Goal: Communication & Community: Answer question/provide support

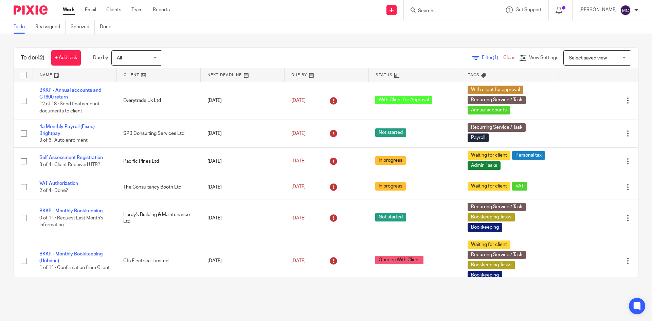
click at [429, 10] on input "Search" at bounding box center [447, 11] width 61 height 6
type input "two six"
click at [462, 28] on link at bounding box center [472, 31] width 113 height 21
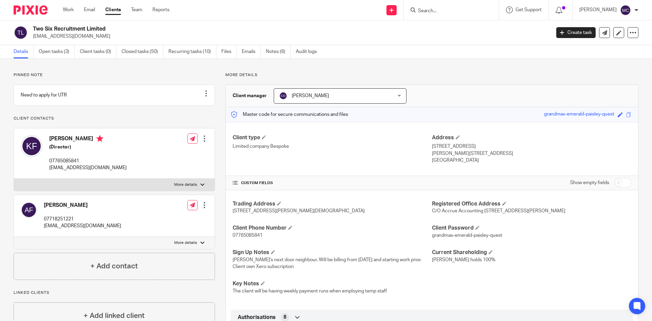
click at [436, 11] on input "Search" at bounding box center [447, 11] width 61 height 6
click at [599, 36] on link at bounding box center [604, 32] width 11 height 11
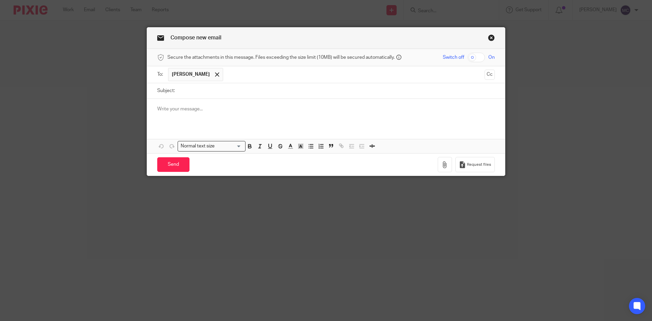
click at [195, 90] on input "Subject:" at bounding box center [336, 90] width 317 height 15
click at [235, 92] on input "Subject:" at bounding box center [336, 90] width 317 height 15
type input "Jack Amos Starter Checklist"
click at [230, 107] on p at bounding box center [326, 109] width 338 height 7
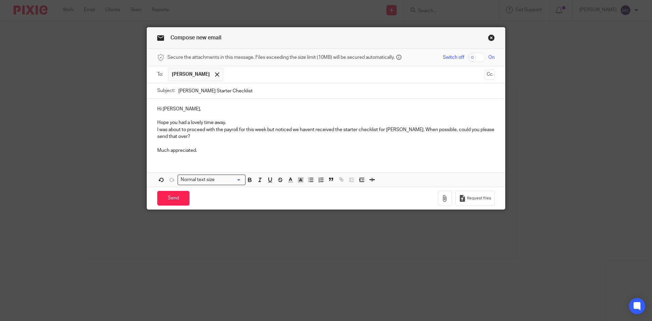
click at [309, 130] on p "I was about to proceed with the payroll for this week but noticed we havent rec…" at bounding box center [326, 133] width 338 height 14
click at [308, 130] on p "I was about to proceed with the payroll for this week but noticed we havent rec…" at bounding box center [326, 133] width 338 height 14
click at [225, 123] on p "Hope you had a lovely time away." at bounding box center [326, 122] width 338 height 7
click at [238, 121] on p "Hope you had a lovely time away." at bounding box center [326, 122] width 338 height 7
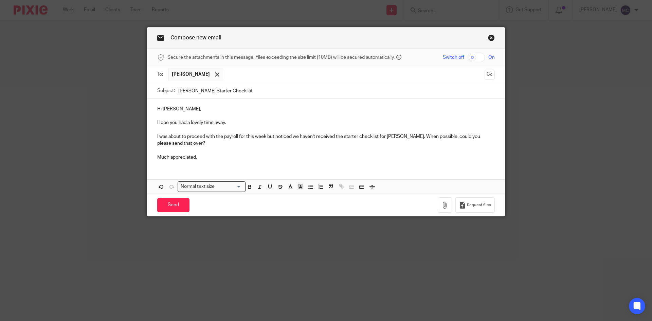
click at [229, 122] on p "Hope you had a lovely time away." at bounding box center [326, 122] width 338 height 7
click at [198, 86] on input "Jack Amos Starter Checklist" at bounding box center [336, 90] width 317 height 15
click at [200, 89] on input "Jack Amos Starter Checklist" at bounding box center [336, 90] width 317 height 15
type input "Jack Amos - Starter Checklist"
click at [170, 209] on input "Send" at bounding box center [173, 205] width 32 height 15
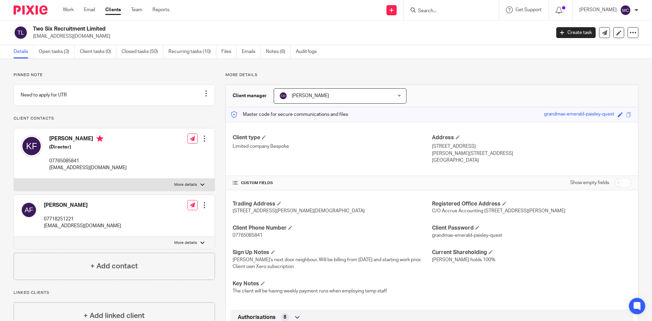
click at [424, 9] on input "Search" at bounding box center [447, 11] width 61 height 6
type input "rh rail"
click at [463, 26] on link at bounding box center [477, 29] width 122 height 16
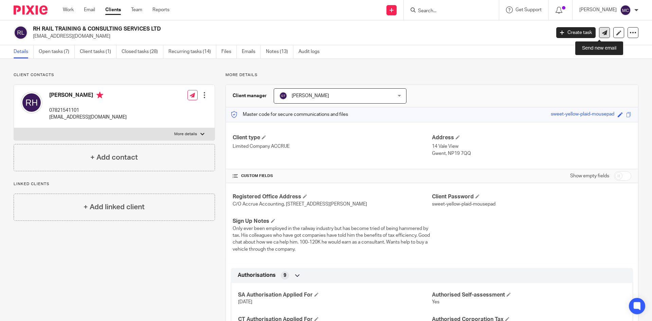
click at [604, 34] on link at bounding box center [604, 32] width 11 height 11
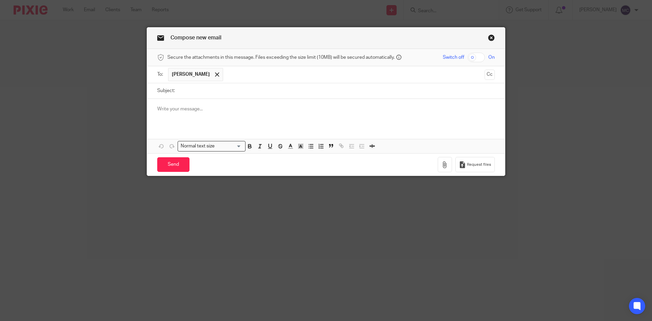
click at [188, 91] on input "Subject:" at bounding box center [336, 90] width 317 height 15
type input "VAT Quarter Ending 31/08/2025"
click at [198, 109] on p at bounding box center [326, 109] width 338 height 7
drag, startPoint x: 222, startPoint y: 133, endPoint x: 225, endPoint y: 127, distance: 7.0
click at [222, 133] on div "Attachments Normal text size Loading... Remove Edit" at bounding box center [326, 126] width 358 height 54
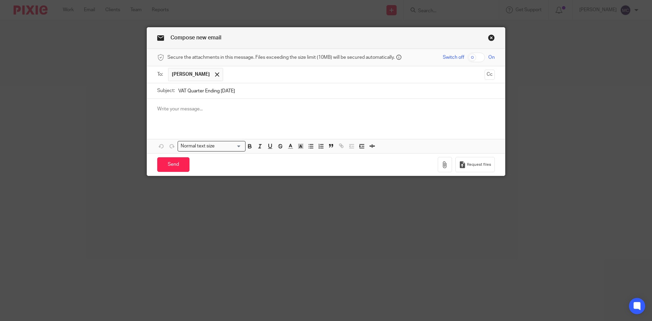
click at [213, 111] on p at bounding box center [326, 109] width 338 height 7
click at [196, 111] on p at bounding box center [326, 109] width 338 height 7
click at [219, 110] on p at bounding box center [326, 109] width 338 height 7
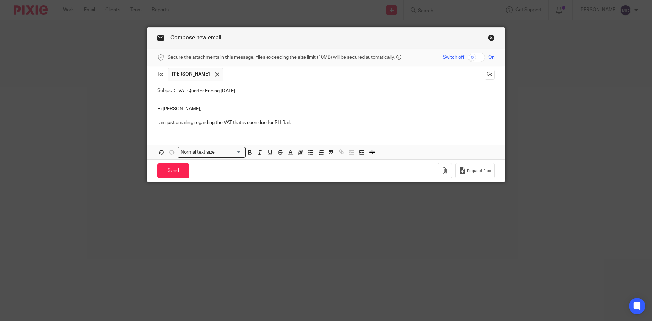
drag, startPoint x: 289, startPoint y: 123, endPoint x: 297, endPoint y: 123, distance: 7.8
click at [289, 123] on p "I am just emailing regarding the VAT that is soon due for RH Rail." at bounding box center [326, 122] width 338 height 7
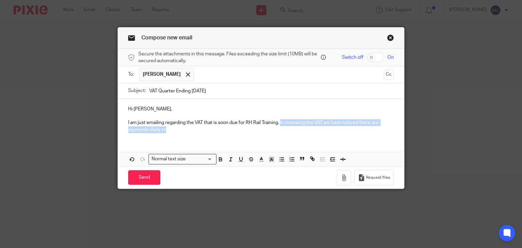
drag, startPoint x: 184, startPoint y: 130, endPoint x: 279, endPoint y: 122, distance: 95.4
click at [279, 122] on p "I am just emailing regarding the VAT that is soon due for RH Rail Training. In …" at bounding box center [261, 126] width 266 height 14
click at [274, 131] on p "I am just emailing regarding the VAT that is soon due for RH Rail Training. In …" at bounding box center [261, 126] width 266 height 14
drag, startPoint x: 262, startPoint y: 131, endPoint x: 322, endPoint y: 128, distance: 60.2
click at [322, 128] on p "I am just emailing regarding the VAT that is soon due for RH Rail Training. In …" at bounding box center [261, 126] width 266 height 14
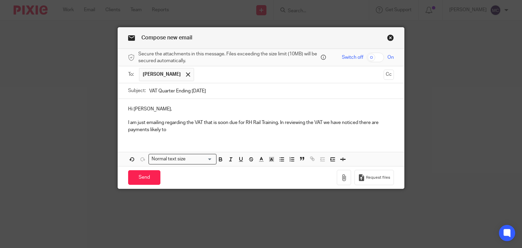
click at [175, 129] on p "I am just emailing regarding the VAT that is soon due for RH Rail Training. In …" at bounding box center [261, 126] width 266 height 14
drag, startPoint x: 175, startPoint y: 129, endPoint x: 279, endPoint y: 125, distance: 104.4
click at [279, 125] on p "I am just emailing regarding the VAT that is soon due for RH Rail Training. In …" at bounding box center [261, 126] width 266 height 14
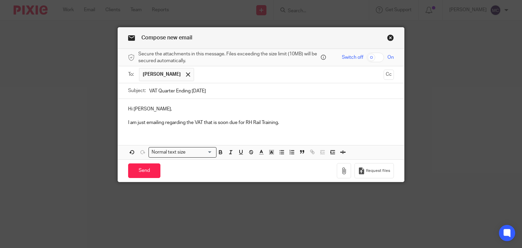
click at [319, 125] on p "I am just emailing regarding the VAT that is soon due for RH Rail Training." at bounding box center [261, 122] width 266 height 7
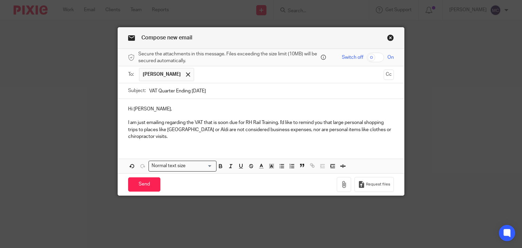
click at [255, 141] on div "Hi Robert, I am just emailing regarding the VAT that is soon due for RH Rail Tr…" at bounding box center [261, 122] width 286 height 46
click at [231, 138] on p "I am just emailing regarding the VAT that is soon due for RH Rail Training. I'd…" at bounding box center [261, 129] width 266 height 21
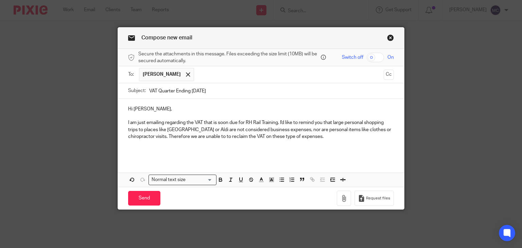
click at [195, 144] on p at bounding box center [261, 143] width 266 height 7
click at [194, 150] on p at bounding box center [261, 150] width 266 height 7
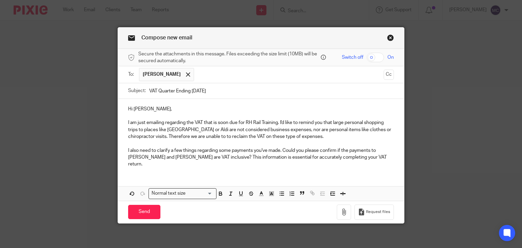
click at [371, 159] on p "I also need to clarify a few things regarding some payments you've made. Could …" at bounding box center [261, 157] width 266 height 21
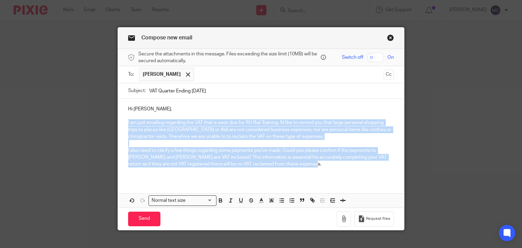
drag, startPoint x: 280, startPoint y: 164, endPoint x: 109, endPoint y: 120, distance: 176.6
click at [109, 120] on div "Compose new email Secure the attachments in this message. Files exceeding the s…" at bounding box center [261, 124] width 522 height 248
copy div "I am just emailing regarding the VAT that is soon due for RH Rail Training. I'd…"
click at [299, 147] on p "I also need to clarify a few things regarding some payments you've made. Could …" at bounding box center [261, 157] width 266 height 21
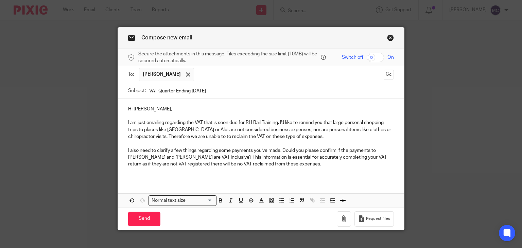
click at [280, 123] on p "I am just emailing regarding the VAT that is soon due for RH Rail Training. I'd…" at bounding box center [261, 129] width 266 height 21
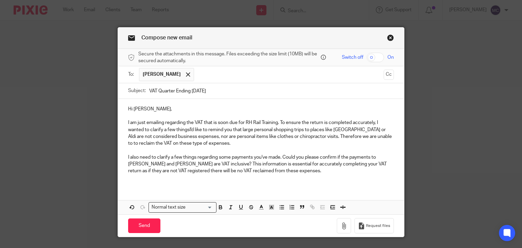
click at [182, 130] on p "I am just emailing regarding the VAT that is soon due for RH Rail Training. To …" at bounding box center [261, 133] width 266 height 28
click at [188, 130] on p "I am just emailing regarding the VAT that is soon due for RH Rail Training. To …" at bounding box center [261, 133] width 266 height 28
drag, startPoint x: 186, startPoint y: 129, endPoint x: 230, endPoint y: 132, distance: 44.6
click at [230, 132] on p "I am just emailing regarding the VAT that is soon due for RH Rail Training. To …" at bounding box center [261, 133] width 266 height 28
click at [198, 144] on p "I am just emailing regarding the VAT that is soon due for RH Rail Training. To …" at bounding box center [261, 133] width 266 height 28
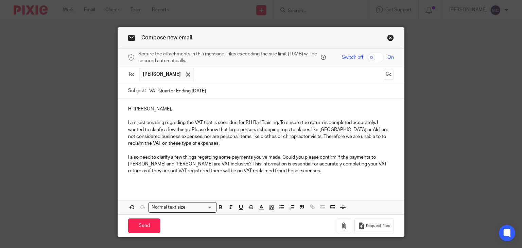
click at [152, 110] on p "Hi Robert," at bounding box center [261, 109] width 266 height 7
click at [155, 115] on p at bounding box center [261, 115] width 266 height 7
click at [175, 155] on div "Hi Robert, I am just emailing regarding the VAT that is soon due for RH Rail Tr…" at bounding box center [261, 143] width 286 height 88
click at [175, 155] on p "I also need to clarify a few things regarding some payments you've made. Could …" at bounding box center [261, 164] width 266 height 21
click at [291, 180] on p at bounding box center [261, 178] width 266 height 7
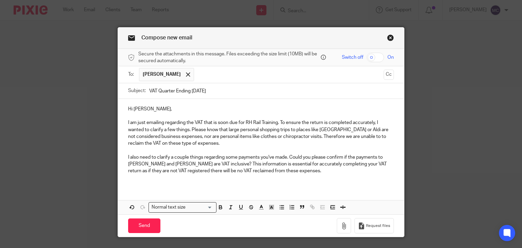
click at [326, 173] on p "I also need to clarify a couple things regarding some payments you've made. Cou…" at bounding box center [261, 164] width 266 height 21
drag, startPoint x: 227, startPoint y: 164, endPoint x: 375, endPoint y: 164, distance: 147.8
click at [375, 164] on p "I also need to clarify a couple things regarding some payments you've made. Cou…" at bounding box center [261, 164] width 266 height 21
click at [221, 178] on p at bounding box center [261, 178] width 266 height 7
click at [208, 166] on p "I also need to clarify a couple things regarding some payments you've made. Cou…" at bounding box center [261, 164] width 266 height 21
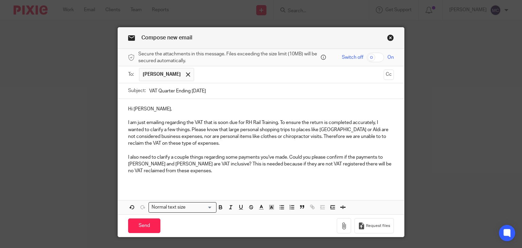
click at [201, 172] on p "I also need to clarify a couple things regarding some payments you've made. Cou…" at bounding box center [261, 164] width 266 height 21
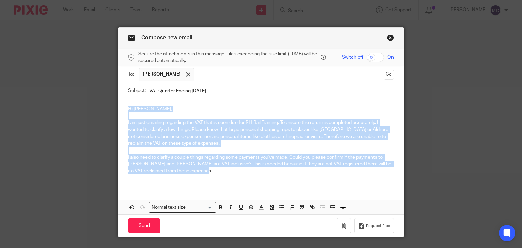
drag, startPoint x: 198, startPoint y: 172, endPoint x: 118, endPoint y: 111, distance: 100.8
click at [118, 111] on div "Hi Robert, I am just emailing regarding the VAT that is soon due for RH Rail Tr…" at bounding box center [261, 143] width 286 height 88
copy div "Hi Robert, I am just emailing regarding the VAT that is soon due for RH Rail Tr…"
click at [226, 166] on p "I also need to clarify a couple things regarding some payments you've made. Cou…" at bounding box center [261, 164] width 266 height 21
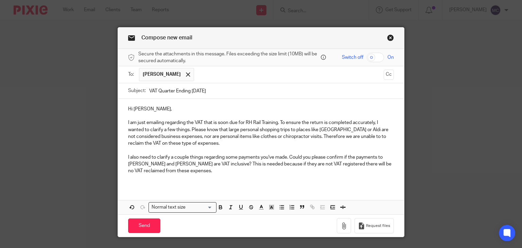
click at [210, 173] on p "I also need to clarify a couple things regarding some payments you've made. Cou…" at bounding box center [261, 164] width 266 height 21
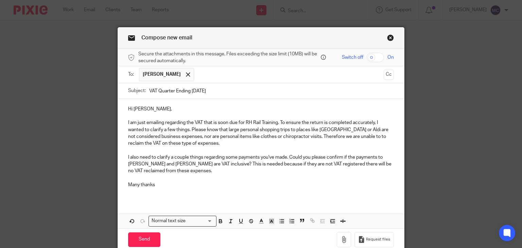
click at [277, 122] on p "I am just emailing regarding the VAT that is soon due for RH Rail Training. To …" at bounding box center [261, 133] width 266 height 28
click at [262, 148] on p at bounding box center [261, 150] width 266 height 7
click at [279, 124] on p "I am just emailing regarding the VAT that is soon due for RH Rail Training. To …" at bounding box center [261, 133] width 266 height 28
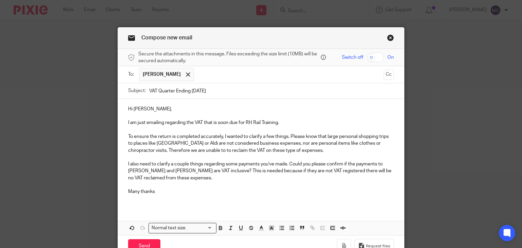
click at [300, 120] on p "I am just emailing regarding the VAT that is soon due for RH Rail Training." at bounding box center [261, 122] width 266 height 7
click at [307, 125] on p "I am just emailing regarding the VAT that is soon due for RH Rail Training" at bounding box center [261, 122] width 266 height 7
click at [281, 150] on p "To ensure the return is completed accurately, I wanted to clarify a few things.…" at bounding box center [261, 143] width 266 height 21
click at [236, 188] on p "Many thanks" at bounding box center [261, 191] width 266 height 7
drag, startPoint x: 153, startPoint y: 192, endPoint x: 114, endPoint y: 191, distance: 38.4
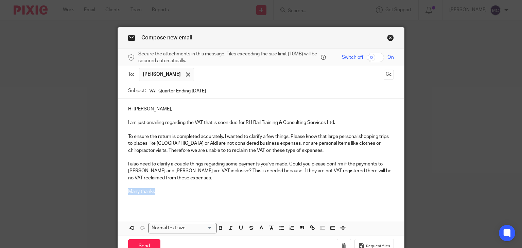
click at [114, 191] on div "Compose new email Secure the attachments in this message. Files exceeding the s…" at bounding box center [261, 124] width 522 height 248
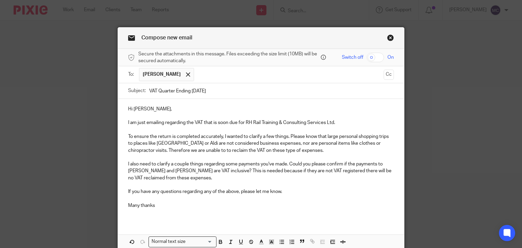
click at [145, 204] on p "Many thanks" at bounding box center [261, 205] width 266 height 7
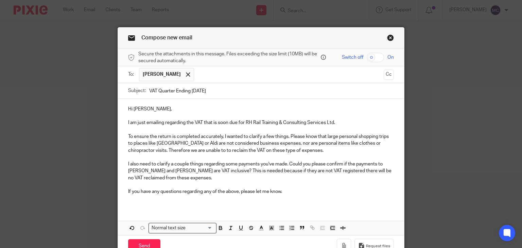
click at [145, 204] on div "Hi Robert, I am just emailing regarding the VAT that is soon due for RH Rail Tr…" at bounding box center [261, 153] width 286 height 108
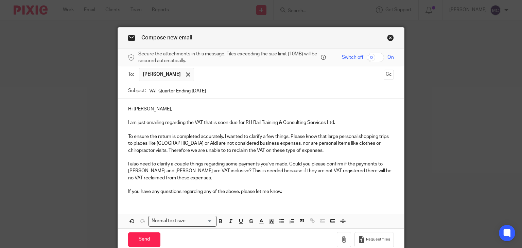
click at [145, 204] on div "Hi Robert, I am just emailing regarding the VAT that is soon due for RH Rail Tr…" at bounding box center [261, 163] width 286 height 129
click at [144, 201] on div "Hi Robert, I am just emailing regarding the VAT that is soon due for RH Rail Tr…" at bounding box center [261, 163] width 286 height 129
click at [142, 198] on div "Hi Robert, I am just emailing regarding the VAT that is soon due for RH Rail Tr…" at bounding box center [261, 149] width 286 height 101
click at [296, 194] on p "If you have any questions regarding any of the above, please let me know." at bounding box center [261, 191] width 266 height 7
click at [145, 237] on input "Send" at bounding box center [144, 239] width 32 height 15
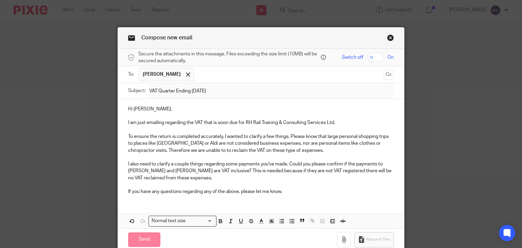
click at [62, 113] on div "Compose new email Secure the attachments in this message. Files exceeding the s…" at bounding box center [261, 124] width 522 height 248
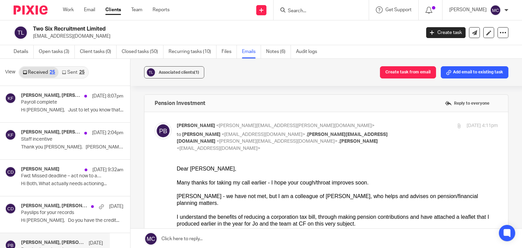
scroll to position [68, 0]
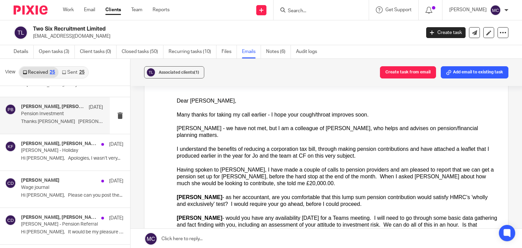
click at [295, 10] on input "Search" at bounding box center [317, 11] width 61 height 6
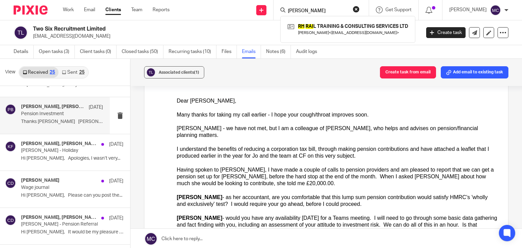
type input "rh rai"
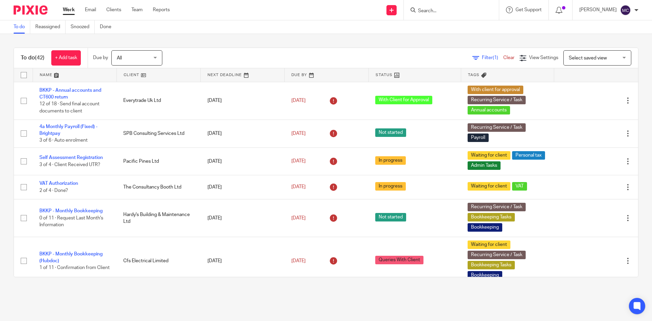
click at [640, 7] on div "[PERSON_NAME] My profile Email integration Logout" at bounding box center [609, 10] width 73 height 20
click at [637, 8] on div at bounding box center [637, 10] width 4 height 4
click at [609, 36] on span "Email integration" at bounding box center [617, 37] width 35 height 5
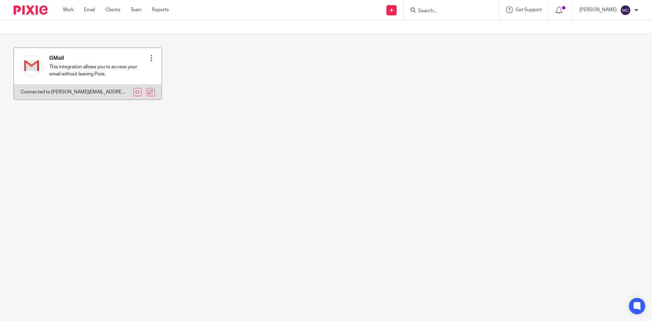
click at [148, 57] on div at bounding box center [151, 58] width 7 height 7
click at [81, 93] on p "Connected to matthew@accrueaccounting.co.uk" at bounding box center [74, 92] width 107 height 7
click at [93, 73] on p "This integration allows you to access your email without leaving Pixie." at bounding box center [98, 71] width 99 height 14
click at [81, 92] on p "Connected to matthew@accrueaccounting.co.uk" at bounding box center [74, 92] width 107 height 7
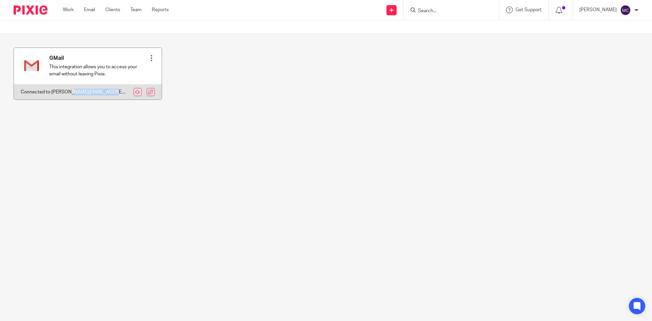
click at [81, 92] on p "Connected to matthew@accrueaccounting.co.uk" at bounding box center [74, 92] width 107 height 7
click at [73, 95] on p "Connected to matthew@accrueaccounting.co.uk" at bounding box center [74, 92] width 107 height 7
click at [66, 67] on p "This integration allows you to access your email without leaving Pixie." at bounding box center [98, 71] width 99 height 14
click at [41, 68] on img at bounding box center [32, 66] width 22 height 22
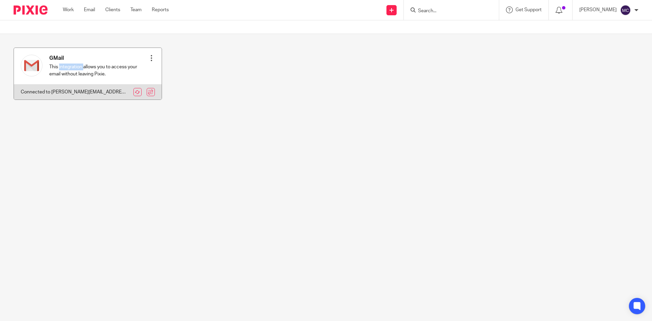
click at [34, 66] on img at bounding box center [32, 66] width 22 height 22
click at [49, 95] on p "Connected to matthew@accrueaccounting.co.uk" at bounding box center [74, 92] width 107 height 7
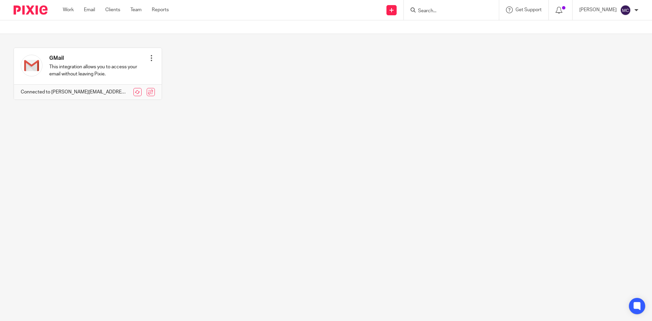
click at [638, 12] on div "[PERSON_NAME]" at bounding box center [608, 10] width 59 height 11
click at [610, 24] on li "My profile" at bounding box center [612, 27] width 45 height 10
click at [611, 27] on span "My profile" at bounding box center [610, 27] width 21 height 5
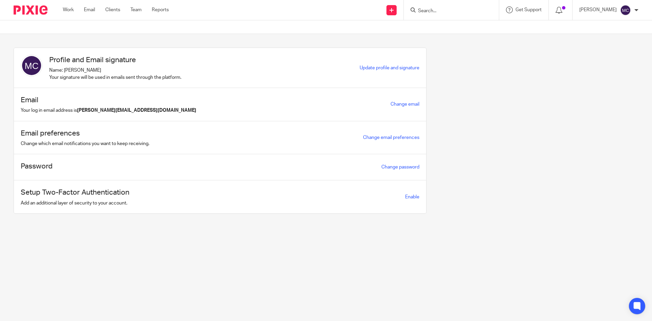
click at [66, 137] on h1 "Email preferences" at bounding box center [85, 133] width 129 height 11
click at [379, 139] on link "Change email preferences" at bounding box center [391, 137] width 56 height 5
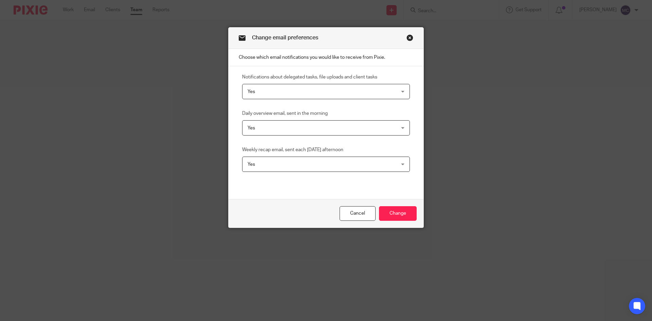
click at [344, 205] on div "Cancel Change" at bounding box center [326, 213] width 195 height 29
click at [346, 215] on link "Cancel" at bounding box center [358, 213] width 36 height 15
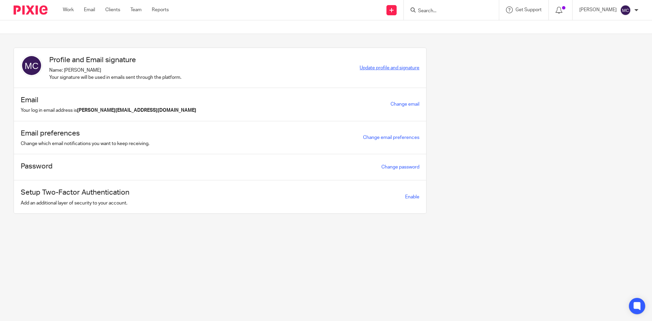
click at [377, 67] on span "Update profile and signature" at bounding box center [390, 68] width 60 height 5
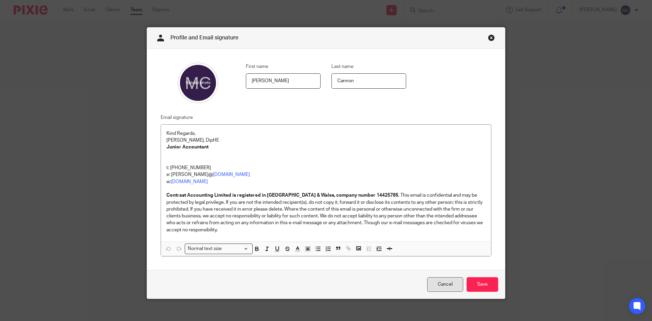
click at [436, 287] on link "Cancel" at bounding box center [445, 284] width 36 height 15
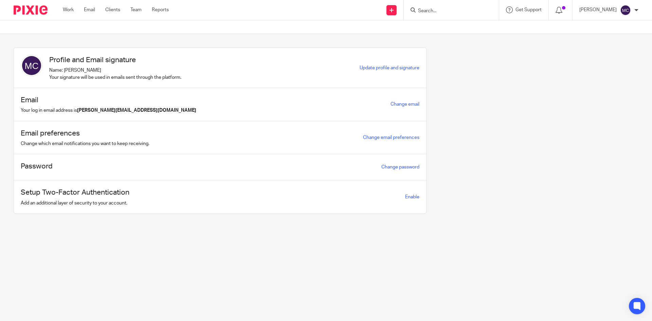
click at [437, 5] on div at bounding box center [451, 10] width 95 height 20
click at [436, 8] on input "Search" at bounding box center [447, 11] width 61 height 6
type input "rh ra"
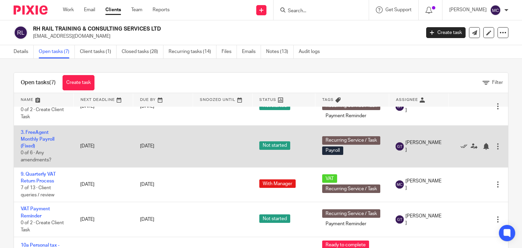
scroll to position [34, 0]
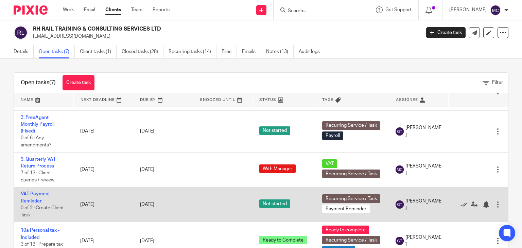
click at [38, 195] on link "VAT Payment Reminder" at bounding box center [35, 198] width 29 height 12
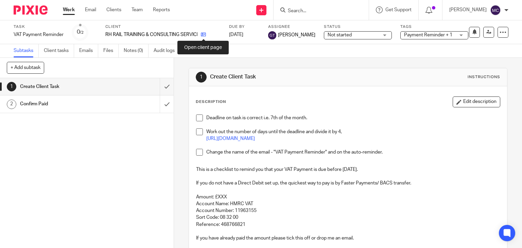
click at [203, 36] on icon at bounding box center [203, 34] width 5 height 5
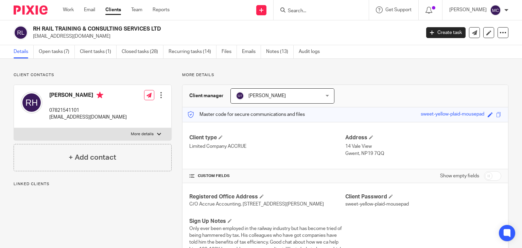
click at [57, 53] on link "Open tasks (7)" at bounding box center [57, 51] width 36 height 13
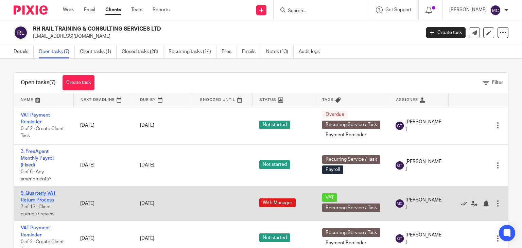
click at [43, 193] on link "9. Quarterly VAT Return Process" at bounding box center [38, 197] width 35 height 12
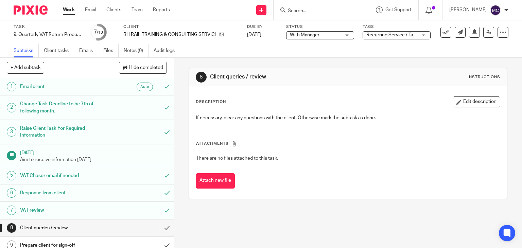
click at [307, 33] on span "With Manager" at bounding box center [305, 35] width 30 height 5
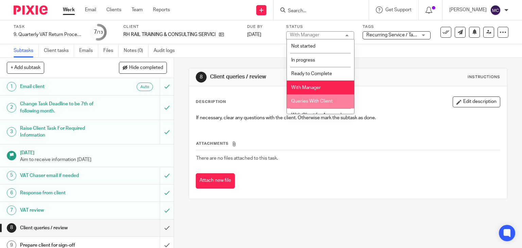
click at [305, 100] on span "Queries With Client" at bounding box center [311, 101] width 41 height 5
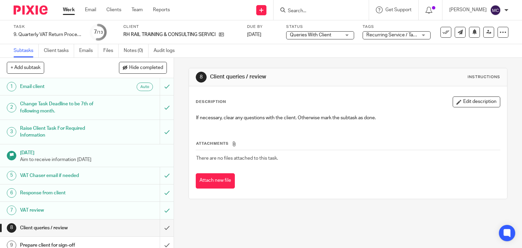
click at [375, 37] on span "Recurring Service / Task + 1" at bounding box center [391, 35] width 51 height 7
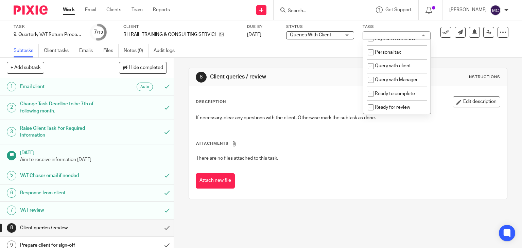
scroll to position [204, 0]
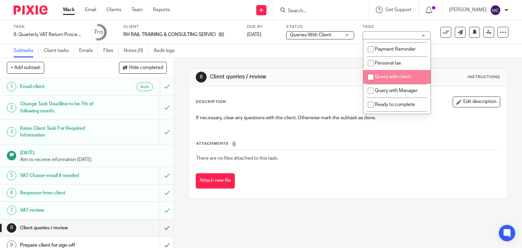
click at [379, 79] on span "Query with client" at bounding box center [393, 76] width 36 height 5
checkbox input "true"
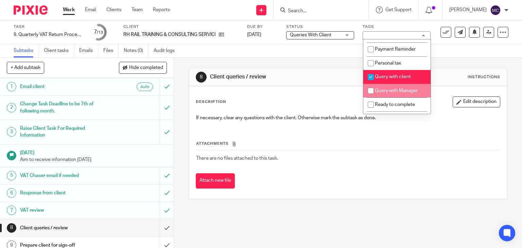
click at [355, 154] on td "There are no files attached to this task." at bounding box center [348, 158] width 305 height 16
